Goal: Information Seeking & Learning: Check status

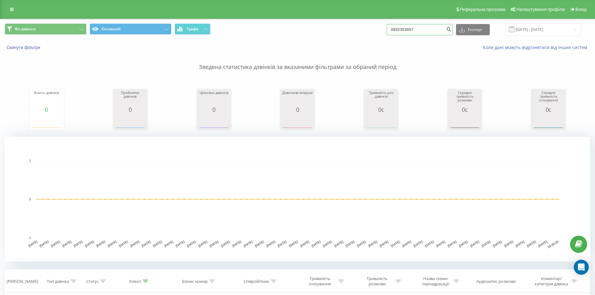
drag, startPoint x: 437, startPoint y: 21, endPoint x: 270, endPoint y: 7, distance: 168.0
click at [271, 7] on div "Реферальна програма Налаштування профілю Вихід Всі дзвінки Основний Графік 0932…" at bounding box center [297, 219] width 595 height 439
paste input "+380677506886"
drag, startPoint x: 401, startPoint y: 31, endPoint x: 392, endPoint y: 32, distance: 9.5
click at [392, 32] on div "Всі дзвінки Основний Графік +380677506886 Експорт .csv .xls .xlsx 19.06.2025 - …" at bounding box center [298, 29] width 586 height 12
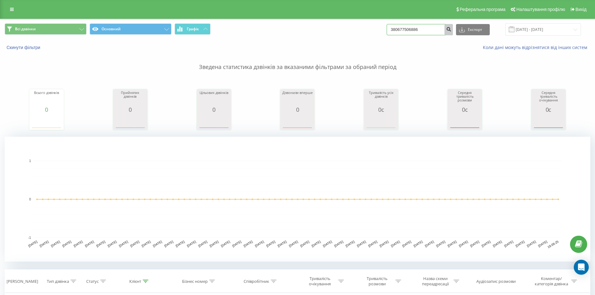
type input "380677506886"
click at [453, 32] on button "submit" at bounding box center [449, 29] width 8 height 11
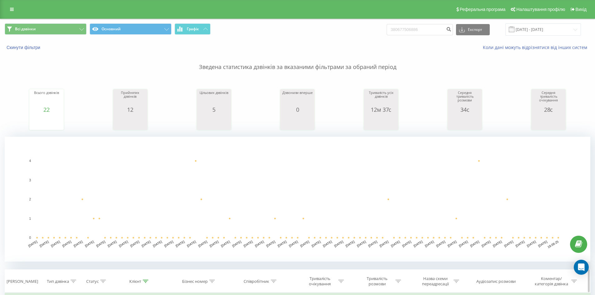
click at [384, 288] on th "Тривалість розмови" at bounding box center [378, 281] width 57 height 23
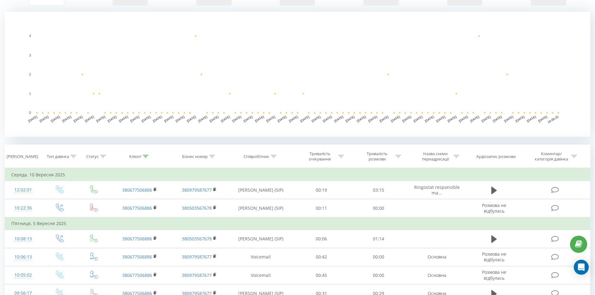
scroll to position [156, 0]
